Goal: Information Seeking & Learning: Find contact information

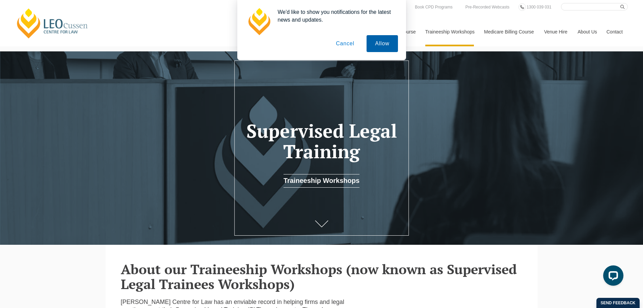
click at [377, 47] on button "Allow" at bounding box center [382, 43] width 31 height 17
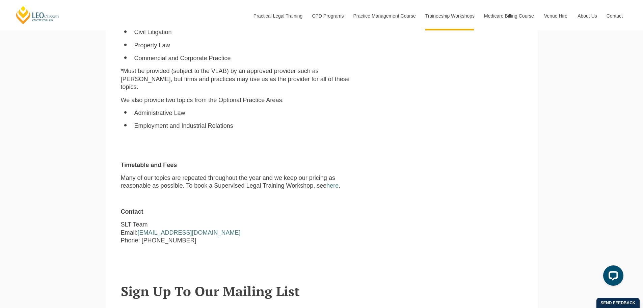
scroll to position [608, 0]
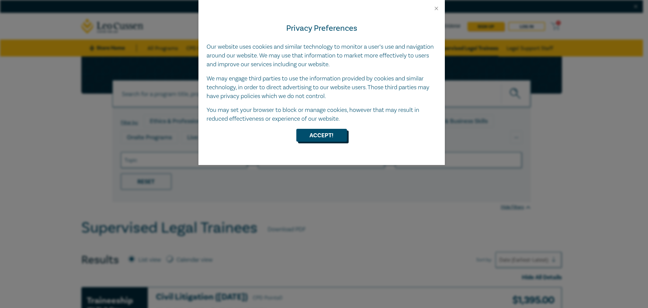
click at [336, 136] on button "Accept!" at bounding box center [321, 135] width 51 height 13
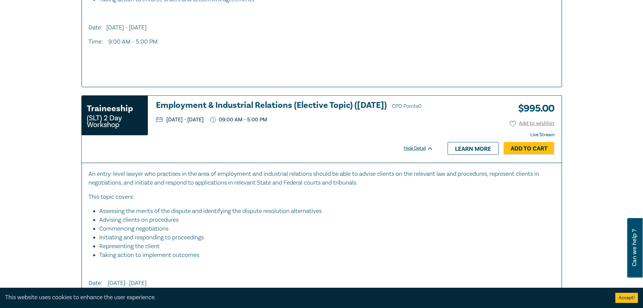
scroll to position [473, 0]
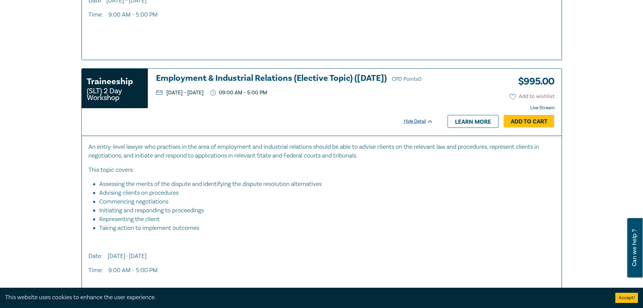
click at [513, 97] on icon at bounding box center [513, 97] width 6 height 6
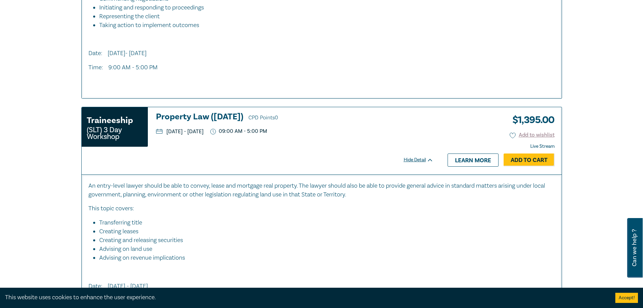
scroll to position [709, 0]
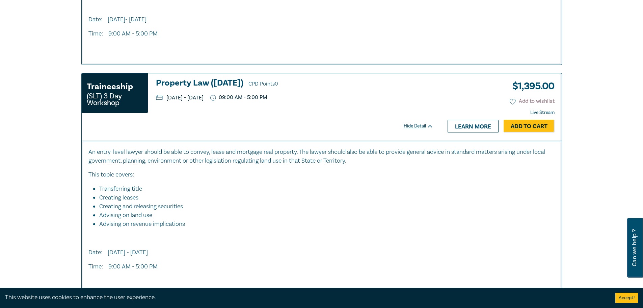
click at [511, 102] on icon at bounding box center [513, 102] width 6 height 6
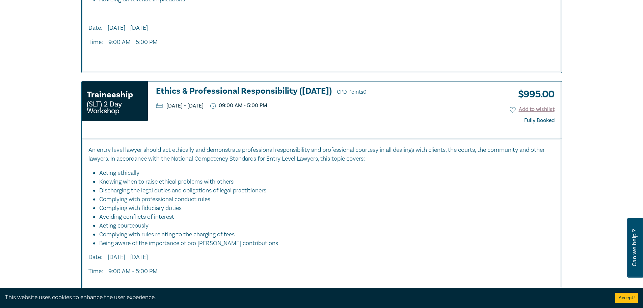
scroll to position [945, 0]
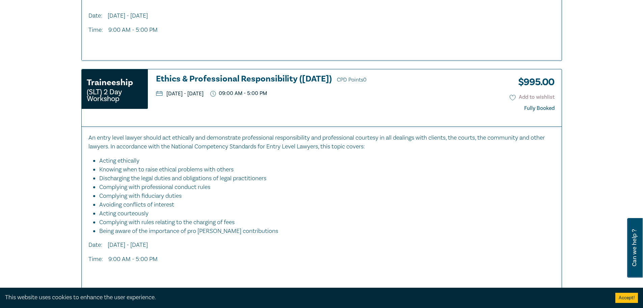
click at [515, 98] on icon at bounding box center [513, 98] width 6 height 6
click at [531, 98] on icon at bounding box center [534, 97] width 6 height 5
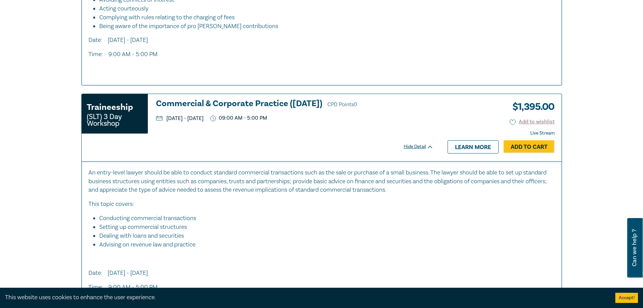
scroll to position [1182, 0]
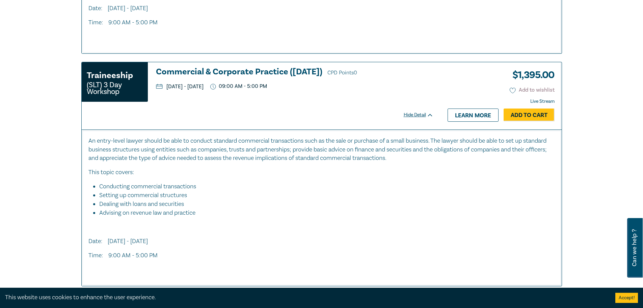
click at [513, 90] on icon at bounding box center [513, 90] width 6 height 6
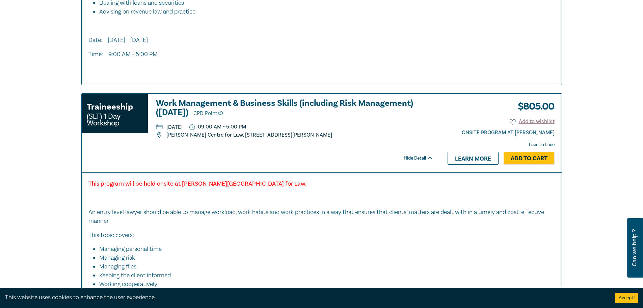
scroll to position [1384, 0]
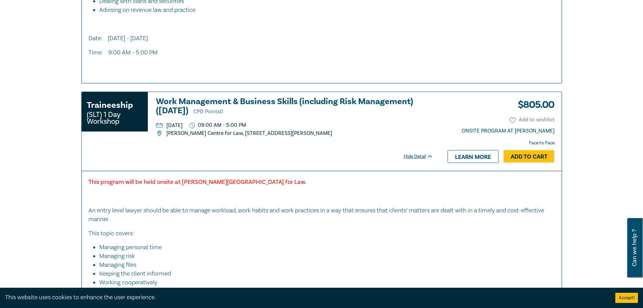
click at [513, 119] on icon at bounding box center [513, 120] width 6 height 6
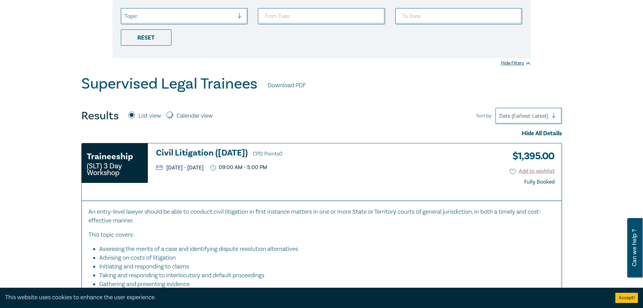
scroll to position [135, 0]
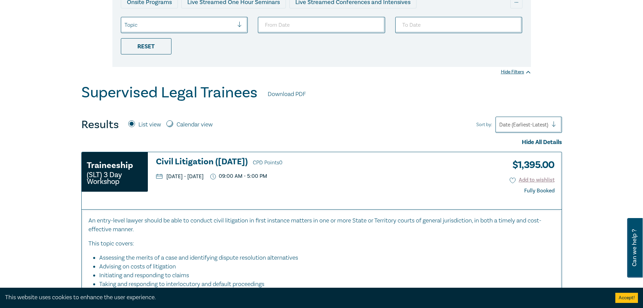
drag, startPoint x: 199, startPoint y: 128, endPoint x: 184, endPoint y: 126, distance: 15.0
click at [193, 128] on label "Calendar view" at bounding box center [195, 124] width 36 height 9
click at [184, 126] on label "Calendar view" at bounding box center [195, 124] width 36 height 9
click at [173, 126] on input "Calendar view" at bounding box center [169, 123] width 7 height 7
radio input "true"
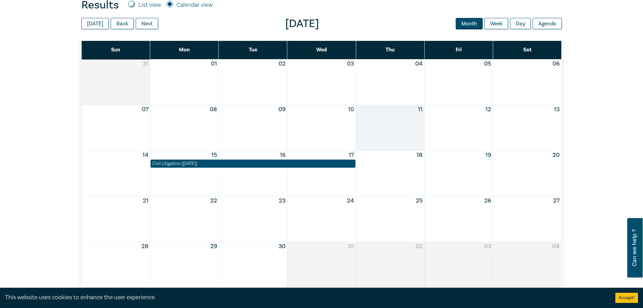
scroll to position [236, 0]
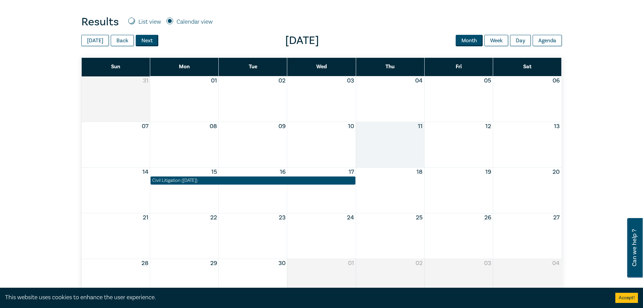
click at [139, 44] on button "Next" at bounding box center [147, 40] width 23 height 11
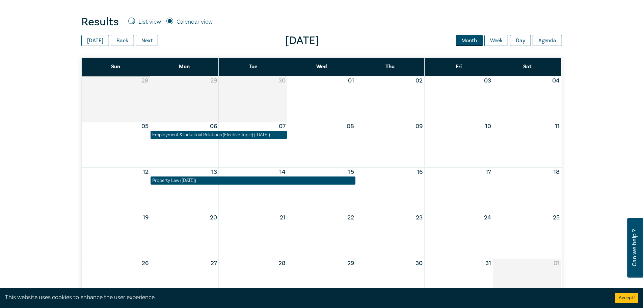
click at [140, 49] on div "Today Back Next October 2025 Month Week Day Agenda Sun Mon Tue Wed Thu Fri Sat …" at bounding box center [321, 169] width 481 height 270
click at [146, 42] on button "Next" at bounding box center [147, 40] width 23 height 11
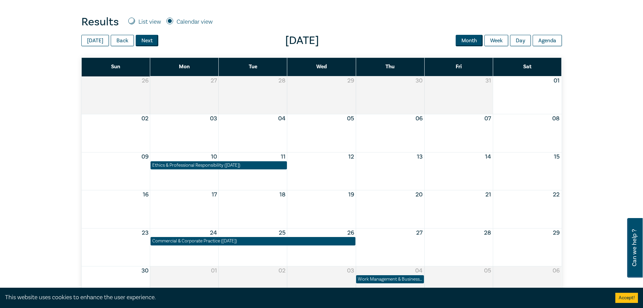
click at [152, 41] on button "Next" at bounding box center [147, 40] width 23 height 11
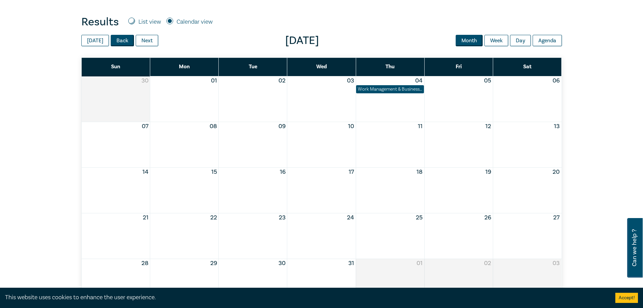
click at [124, 36] on button "Back" at bounding box center [122, 40] width 23 height 11
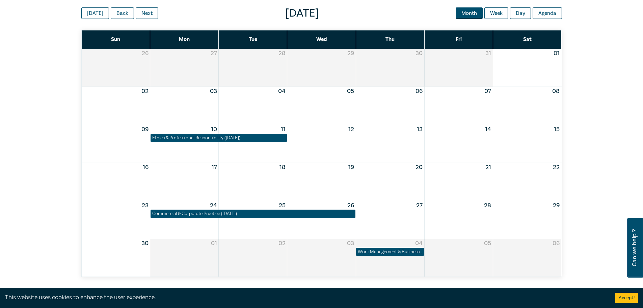
scroll to position [203, 0]
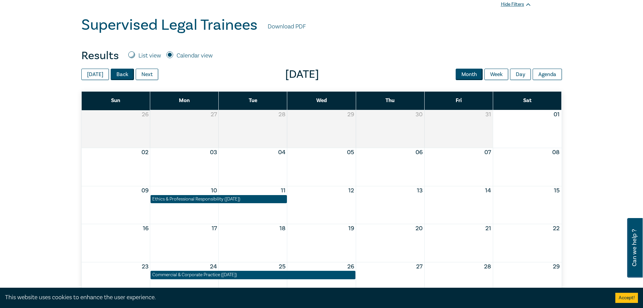
click at [120, 72] on button "Back" at bounding box center [122, 74] width 23 height 11
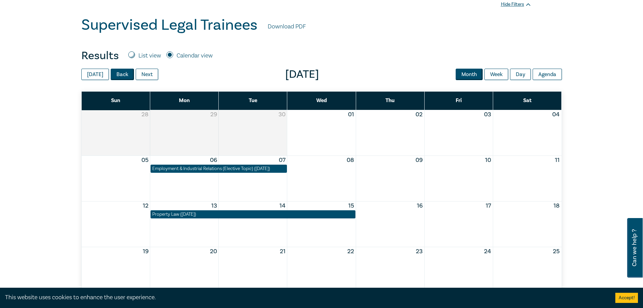
click at [120, 72] on button "Back" at bounding box center [122, 74] width 23 height 11
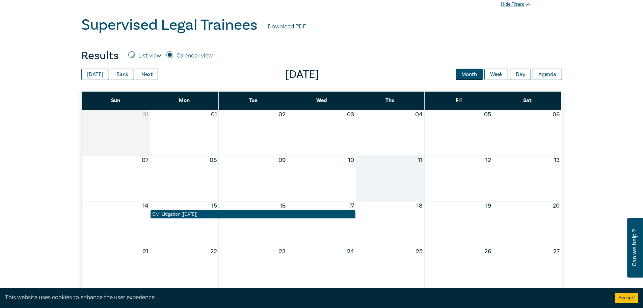
click at [143, 58] on label "List view" at bounding box center [149, 55] width 23 height 9
click at [135, 58] on input "List view" at bounding box center [131, 54] width 7 height 7
radio input "true"
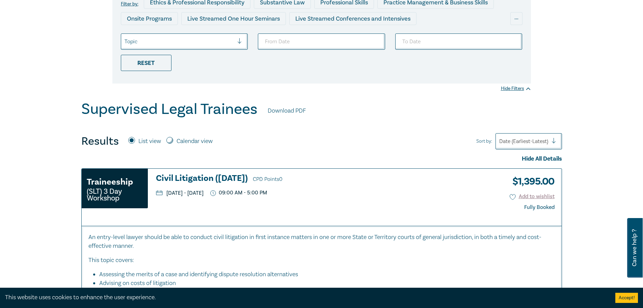
scroll to position [0, 0]
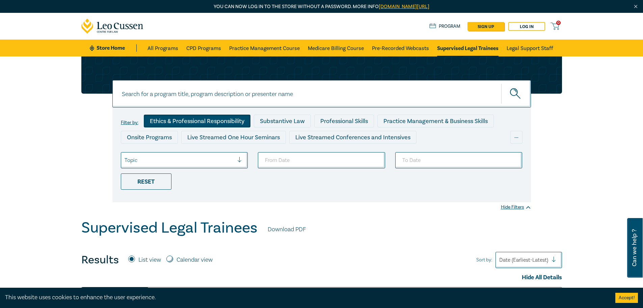
click at [228, 122] on div "Ethics & Professional Responsibility" at bounding box center [197, 120] width 107 height 13
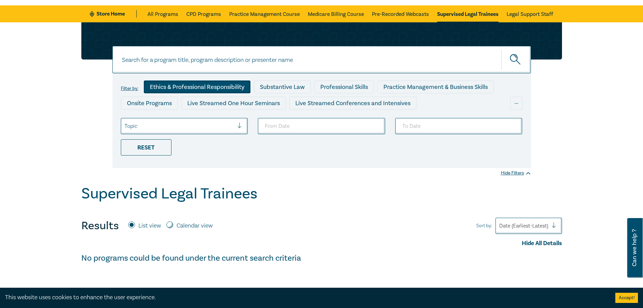
scroll to position [34, 0]
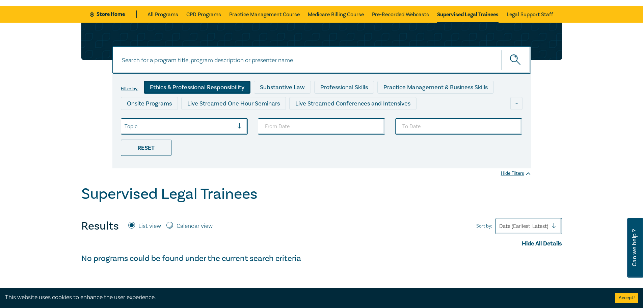
click at [181, 90] on div "Ethics & Professional Responsibility" at bounding box center [197, 87] width 107 height 13
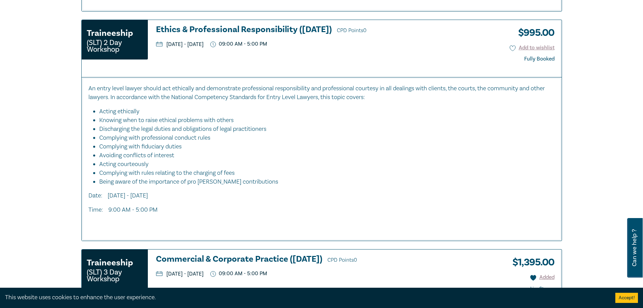
scroll to position [979, 0]
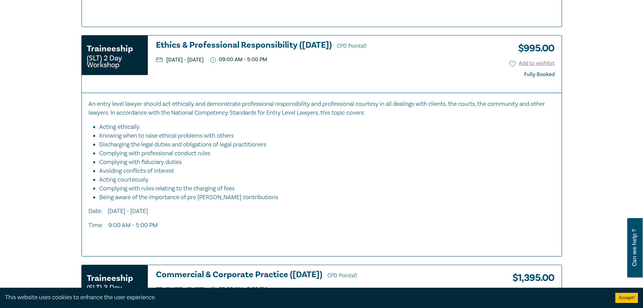
click at [356, 47] on h3 "Ethics & Professional Responsibility (November 2025) CPD Points 0" at bounding box center [326, 46] width 340 height 10
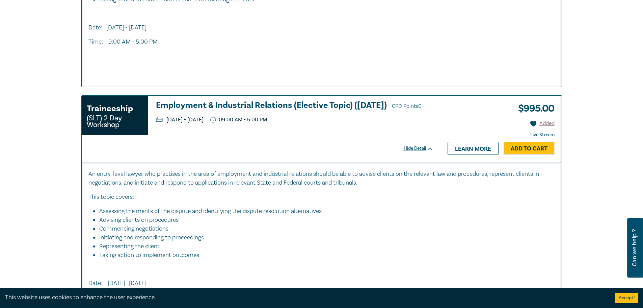
scroll to position [462, 0]
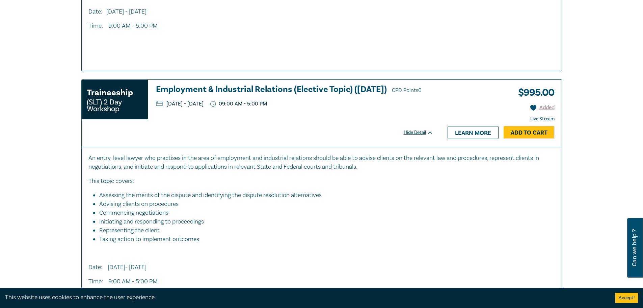
drag, startPoint x: 286, startPoint y: 112, endPoint x: 159, endPoint y: 107, distance: 127.1
click at [159, 107] on div "Traineeship (SLT) 2 Day Workshop Employment & Industrial Relations (Elective To…" at bounding box center [258, 102] width 352 height 35
copy p "Monday, 6 October 2025 - Tuesday, 7 October 2025"
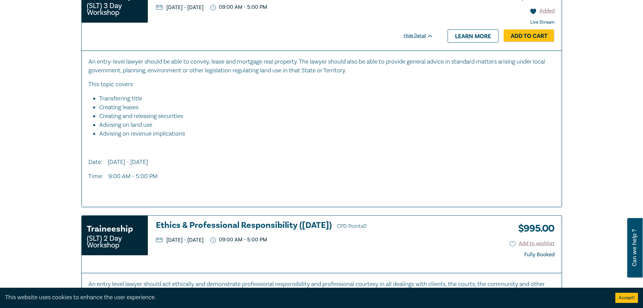
scroll to position [934, 0]
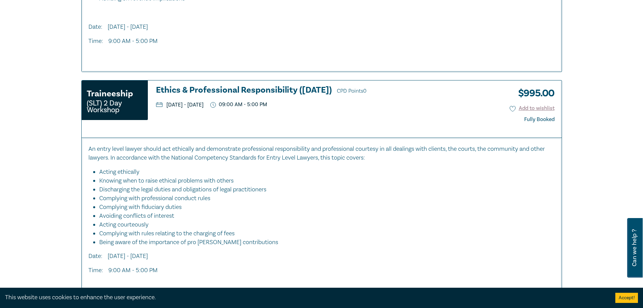
drag, startPoint x: 302, startPoint y: 106, endPoint x: 168, endPoint y: 110, distance: 133.1
click at [168, 110] on div "Traineeship (SLT) 2 Day Workshop Ethics & Professional Responsibility (November…" at bounding box center [289, 102] width 415 height 35
copy p "Monday, 10 November 2025 - Tuesday, 11 November 2025"
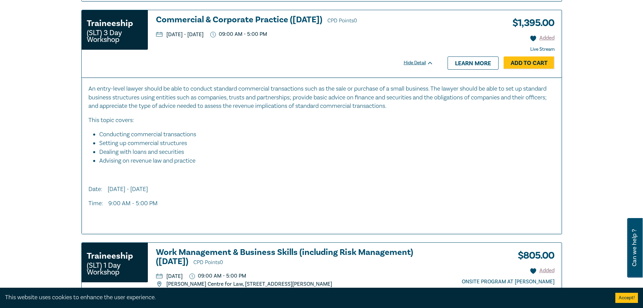
scroll to position [1238, 0]
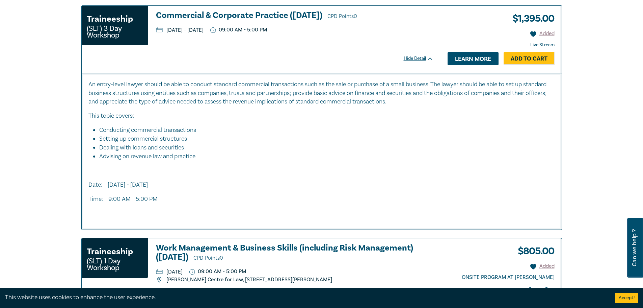
click at [480, 60] on link "Learn more" at bounding box center [473, 58] width 51 height 13
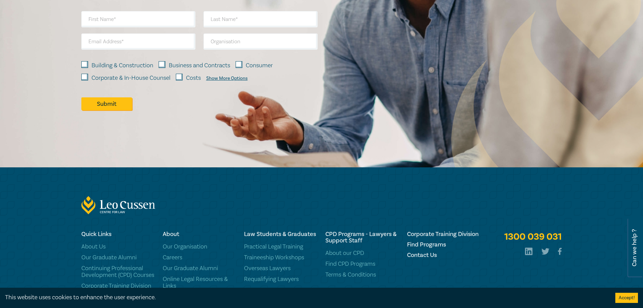
scroll to position [614, 0]
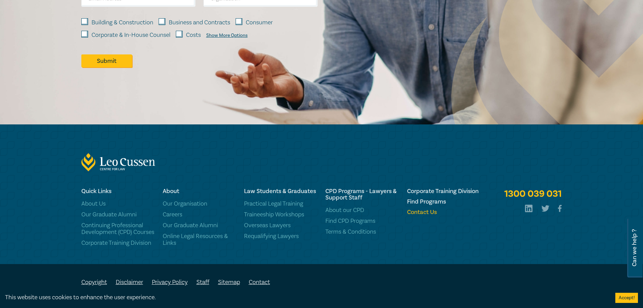
click at [431, 209] on h6 "Contact Us" at bounding box center [443, 212] width 73 height 6
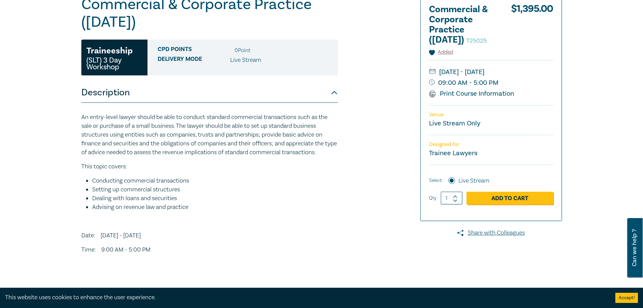
scroll to position [0, 0]
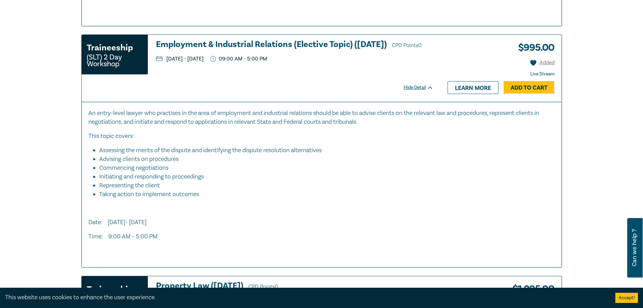
scroll to position [500, 0]
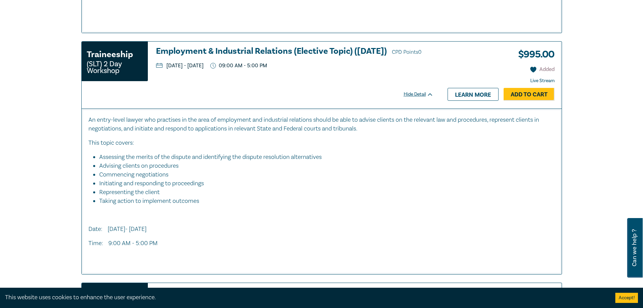
click at [532, 70] on icon at bounding box center [534, 69] width 6 height 5
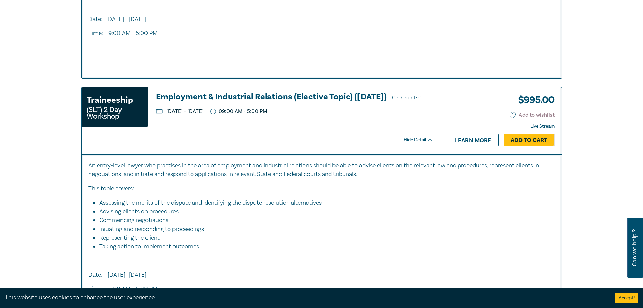
scroll to position [466, 0]
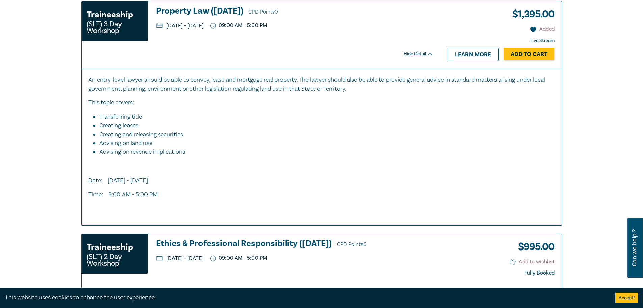
scroll to position [635, 0]
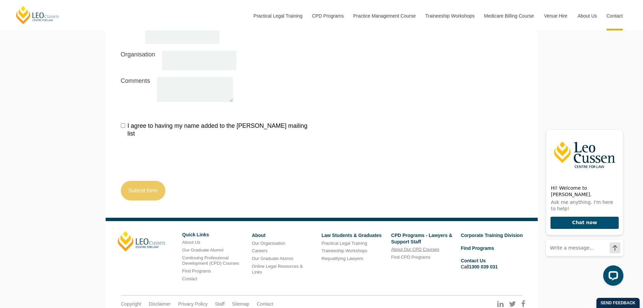
scroll to position [802, 0]
